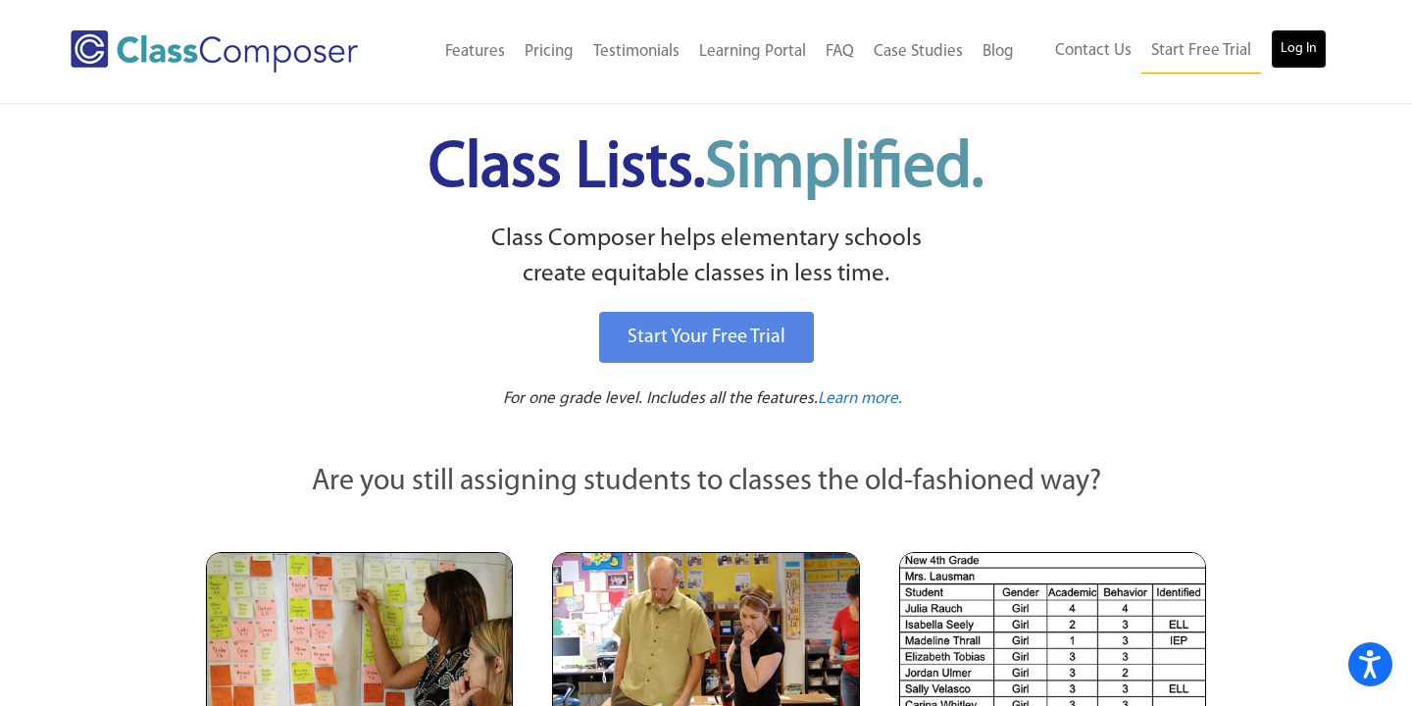
click at [1291, 58] on link "Log In" at bounding box center [1299, 48] width 56 height 39
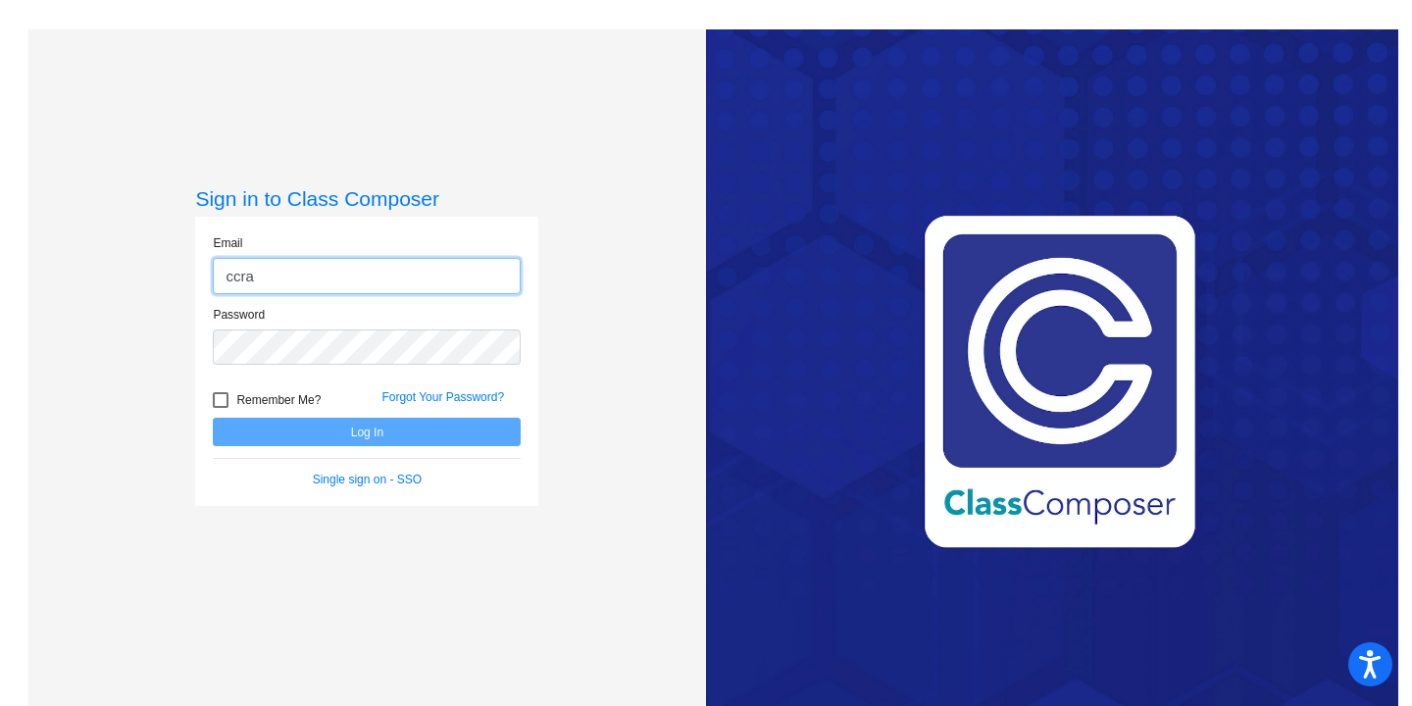
type input "[EMAIL_ADDRESS][DOMAIN_NAME]"
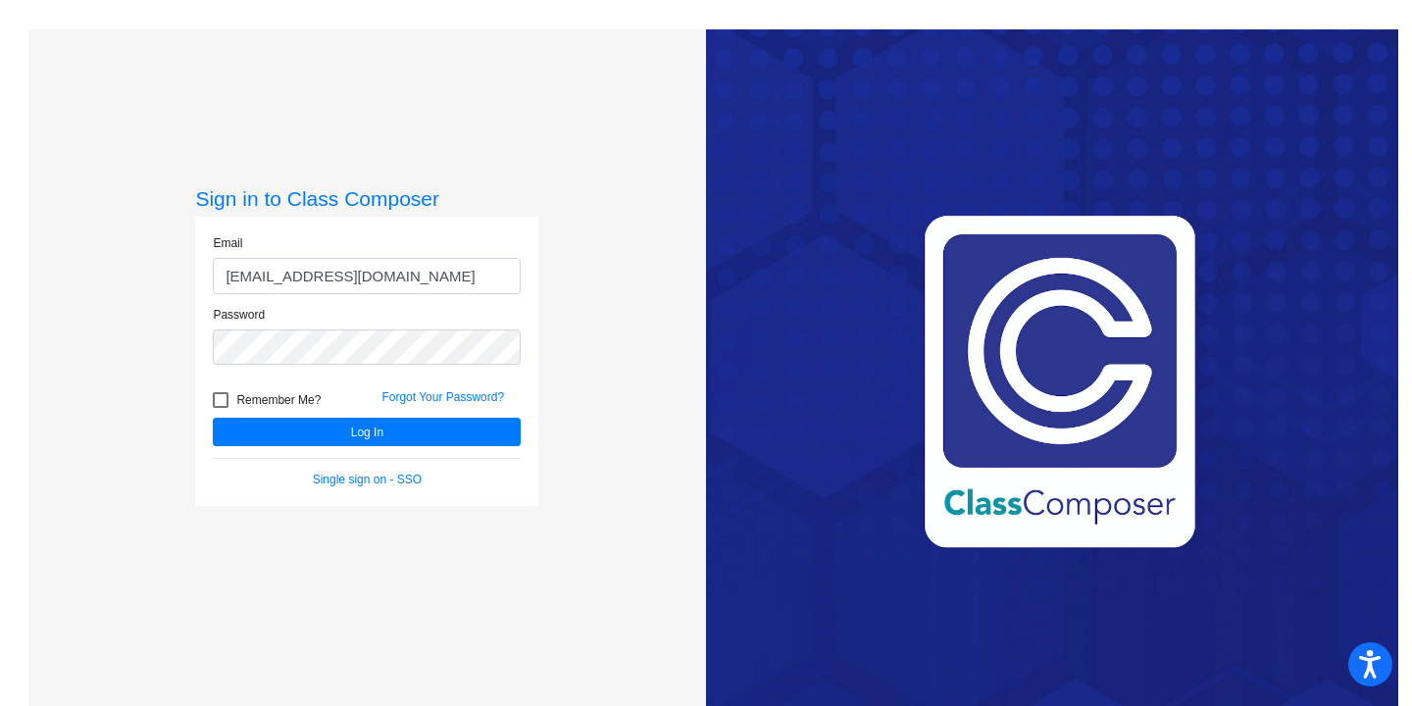
click at [221, 406] on div at bounding box center [221, 400] width 16 height 16
click at [221, 408] on input "Remember Me?" at bounding box center [220, 408] width 1 height 1
checkbox input "true"
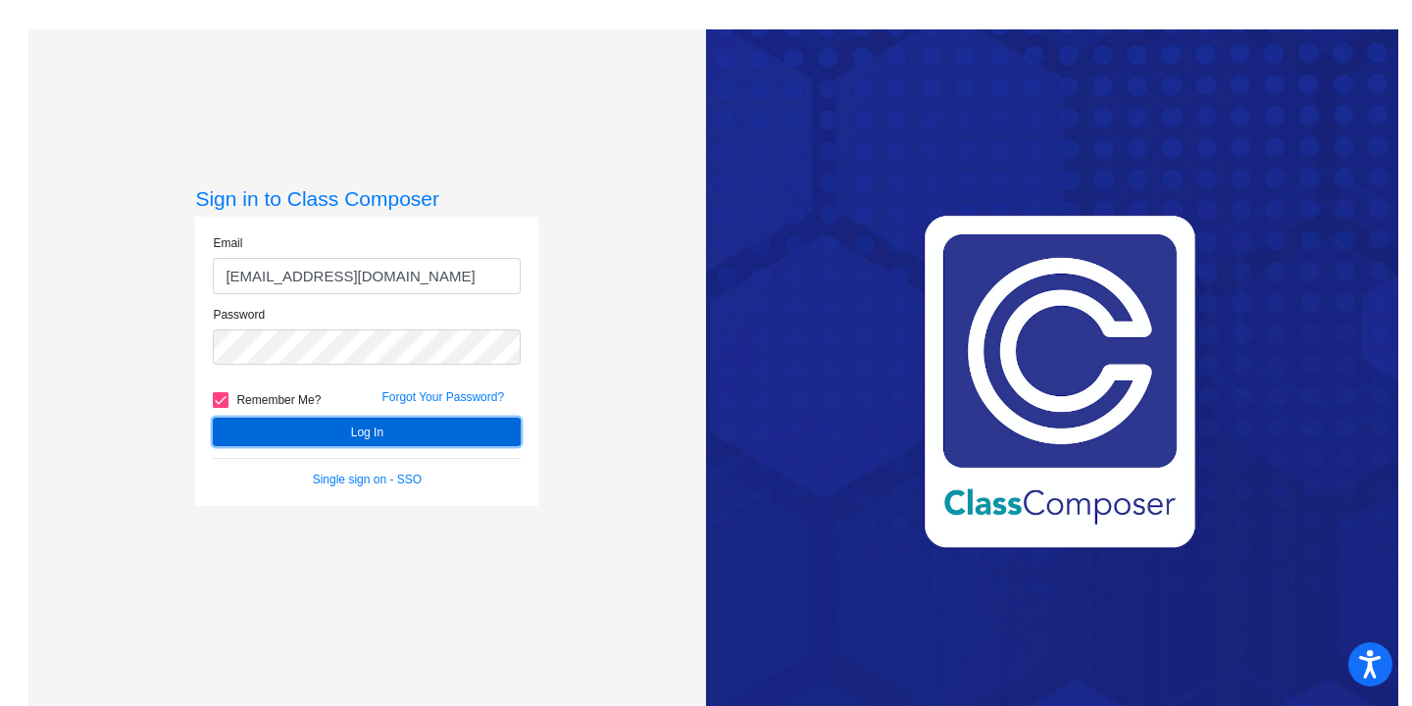
click at [302, 435] on button "Log In" at bounding box center [367, 432] width 308 height 28
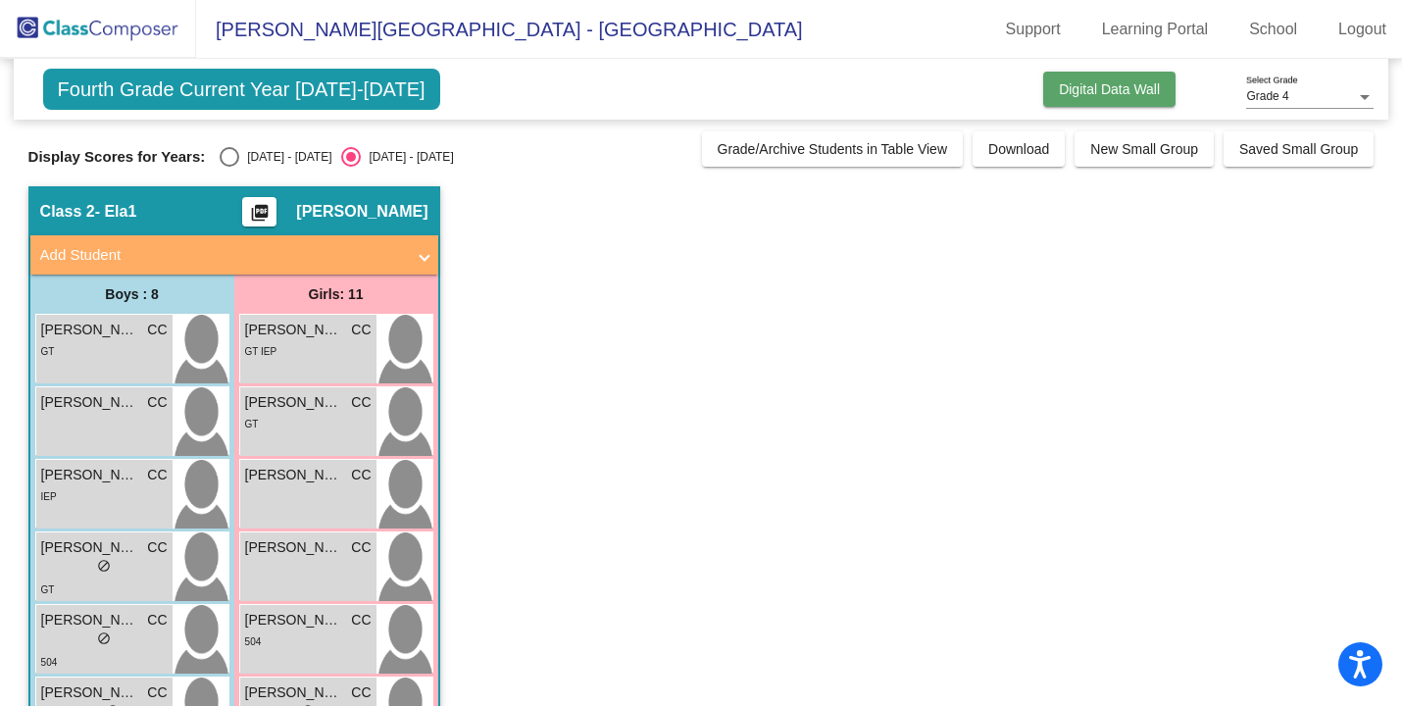
click at [1127, 90] on span "Digital Data Wall" at bounding box center [1109, 89] width 101 height 16
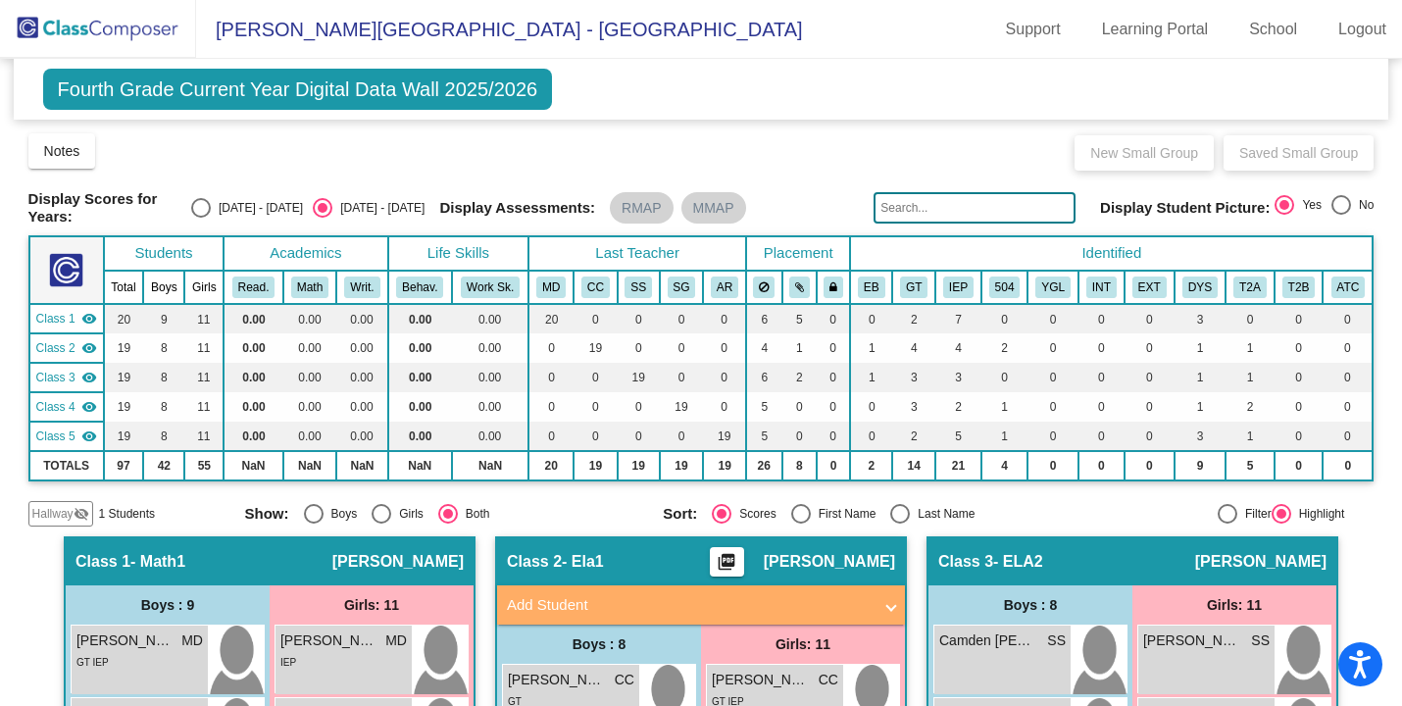
click at [274, 555] on div "Class 1 - Math1 picture_as_pdf Melissa Davis" at bounding box center [270, 561] width 408 height 47
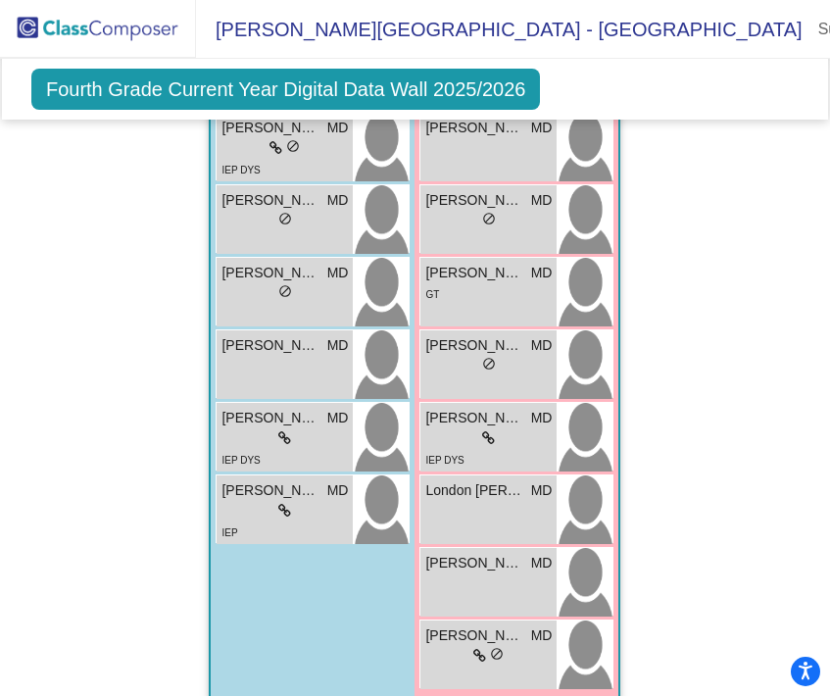
scroll to position [909, 0]
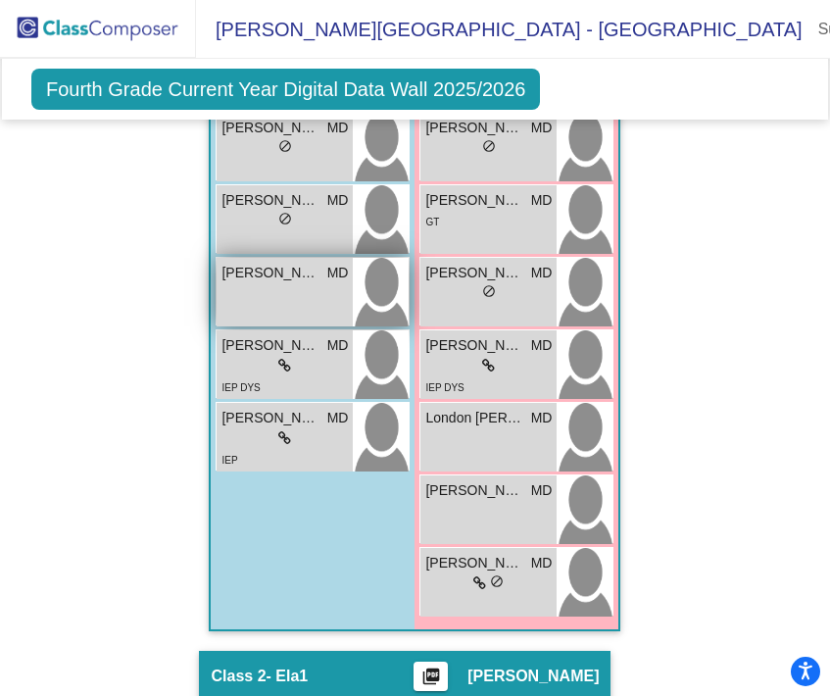
click at [286, 274] on span "Timothy Mayfield" at bounding box center [271, 273] width 98 height 21
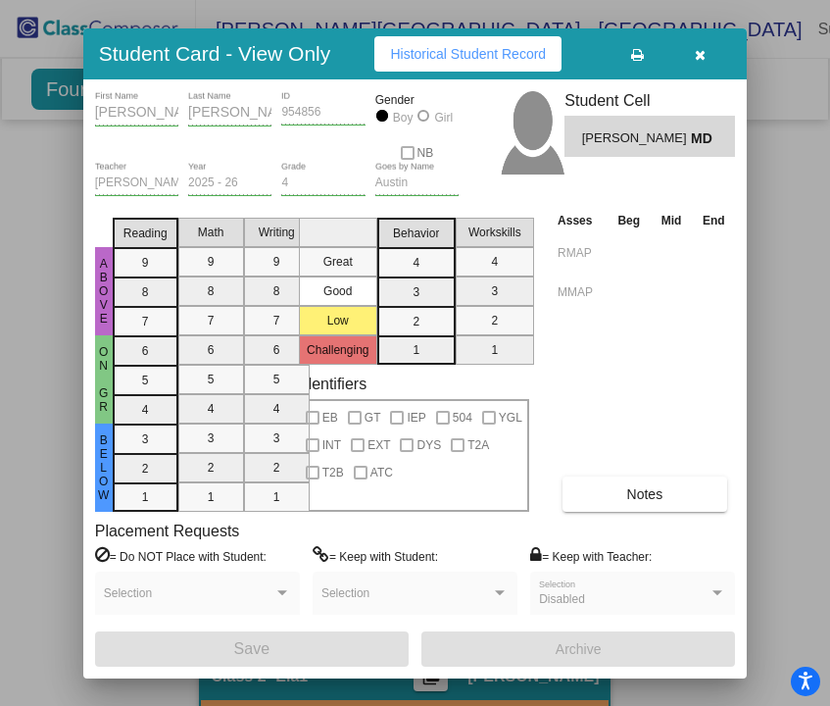
click at [789, 365] on div at bounding box center [415, 353] width 830 height 706
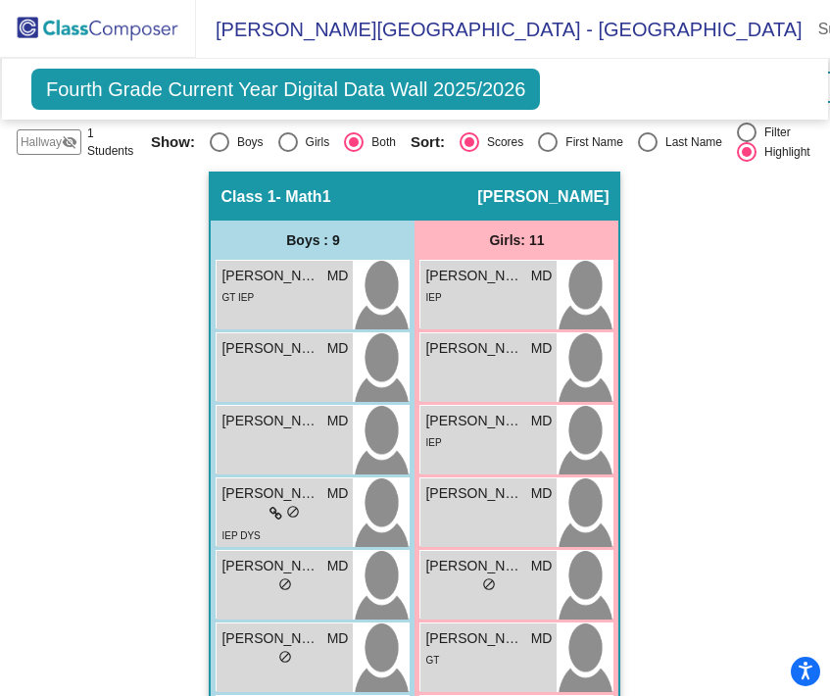
scroll to position [483, 0]
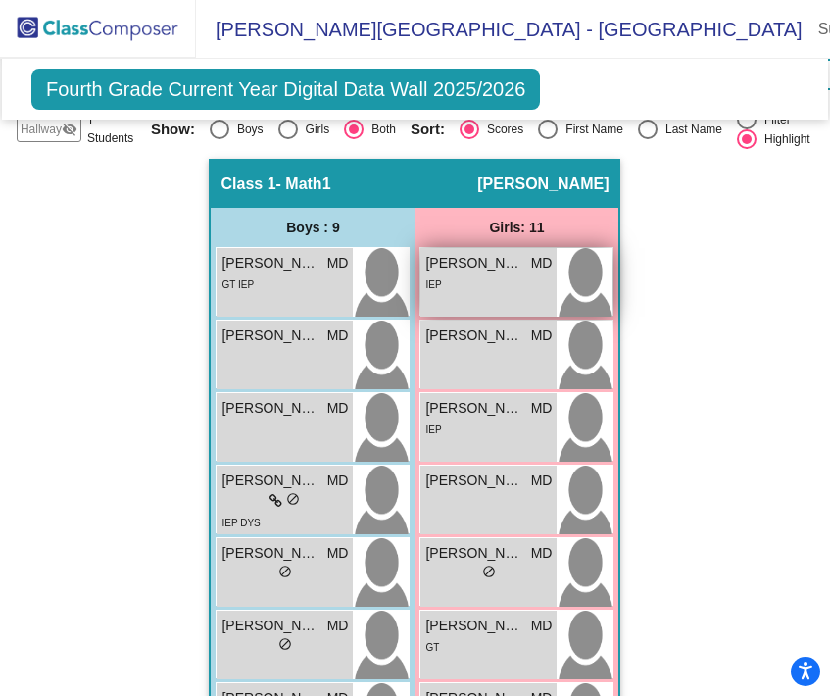
click at [459, 272] on span "Anastasia Martinez" at bounding box center [474, 263] width 98 height 21
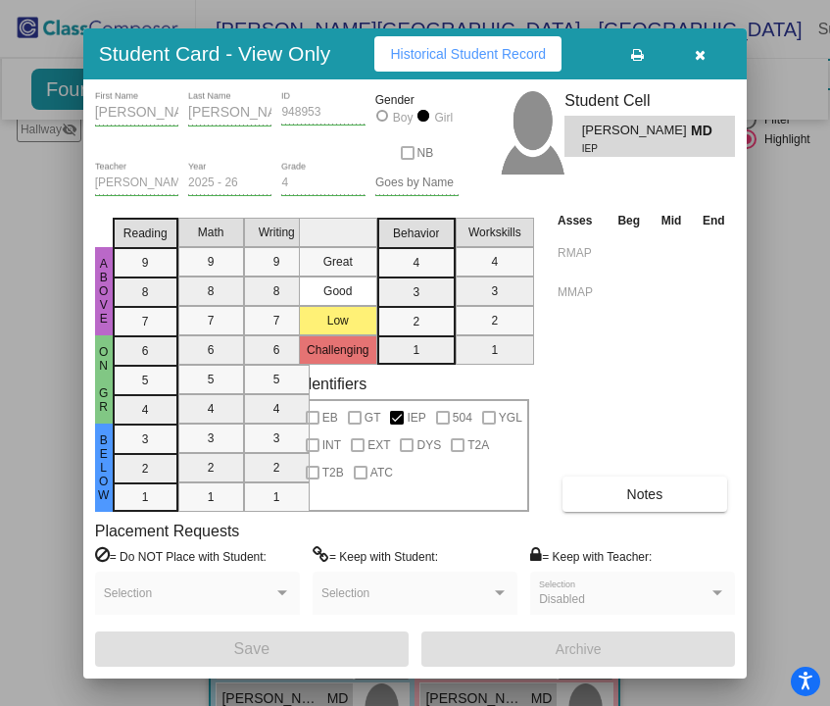
click at [773, 287] on div at bounding box center [415, 353] width 830 height 706
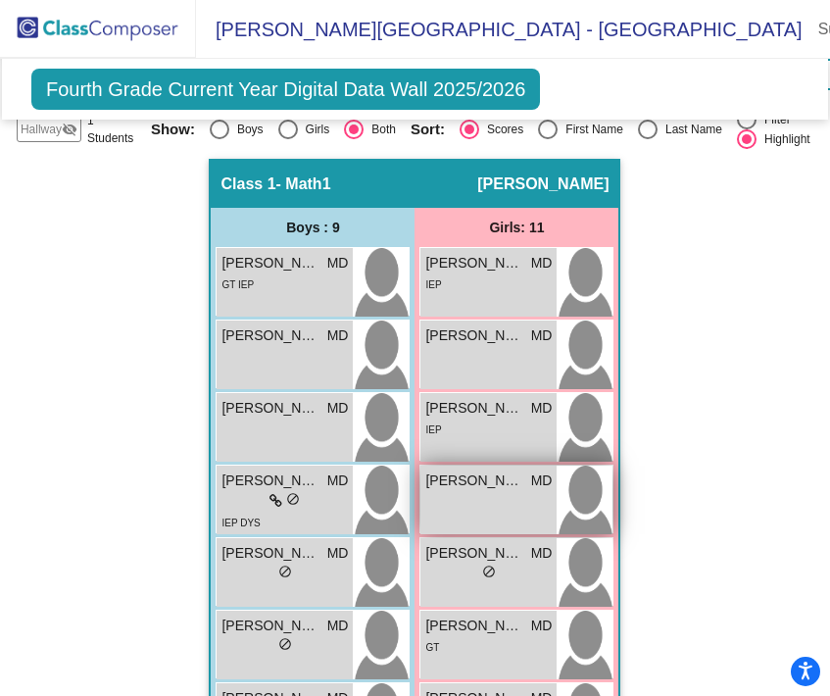
click at [488, 491] on div "Charleigh Mozingo MD lock do_not_disturb_alt" at bounding box center [489, 500] width 136 height 69
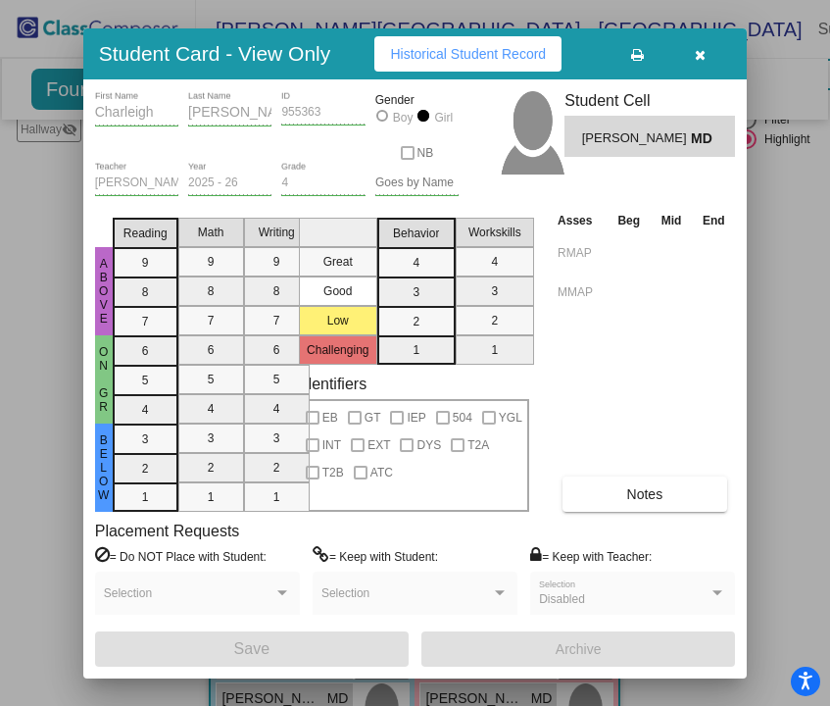
click at [21, 302] on div at bounding box center [415, 353] width 830 height 706
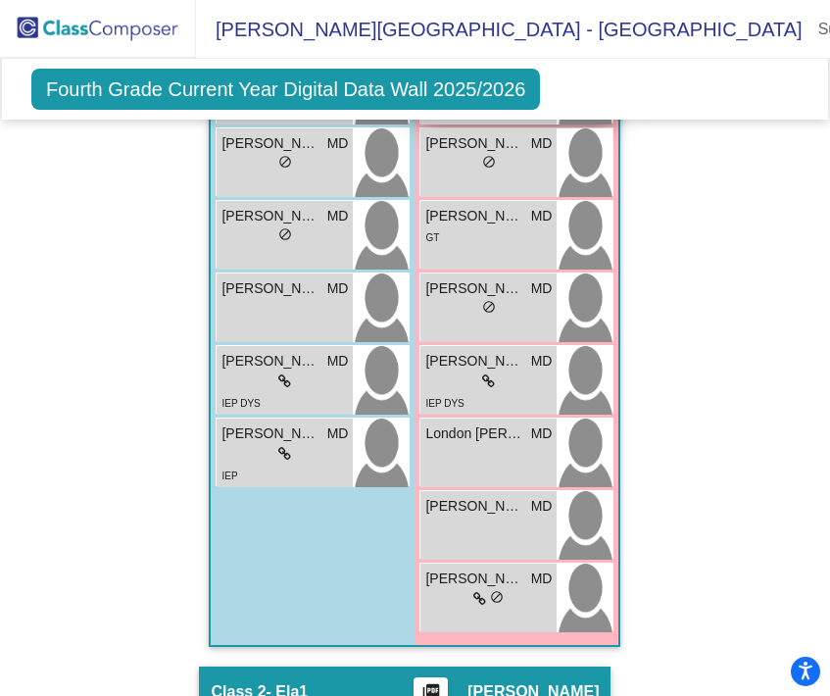
scroll to position [894, 0]
